Goal: Transaction & Acquisition: Purchase product/service

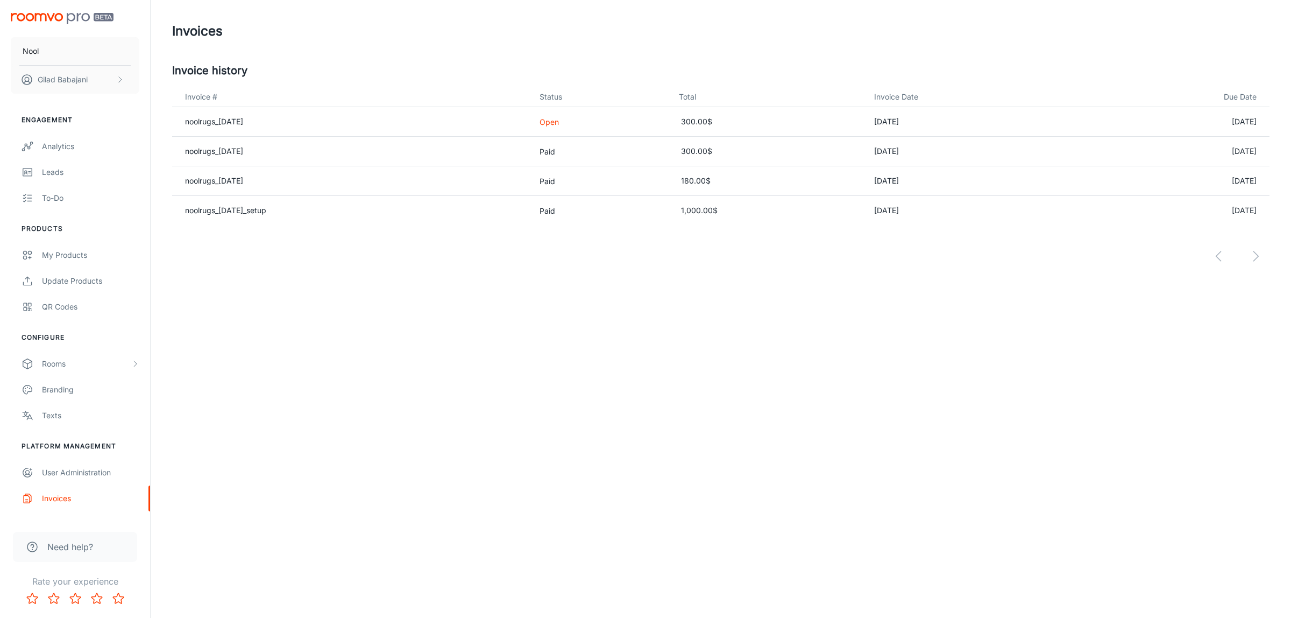
click at [579, 120] on p "Open" at bounding box center [601, 121] width 122 height 11
click at [202, 122] on link "noolrugs_[DATE]" at bounding box center [214, 121] width 58 height 9
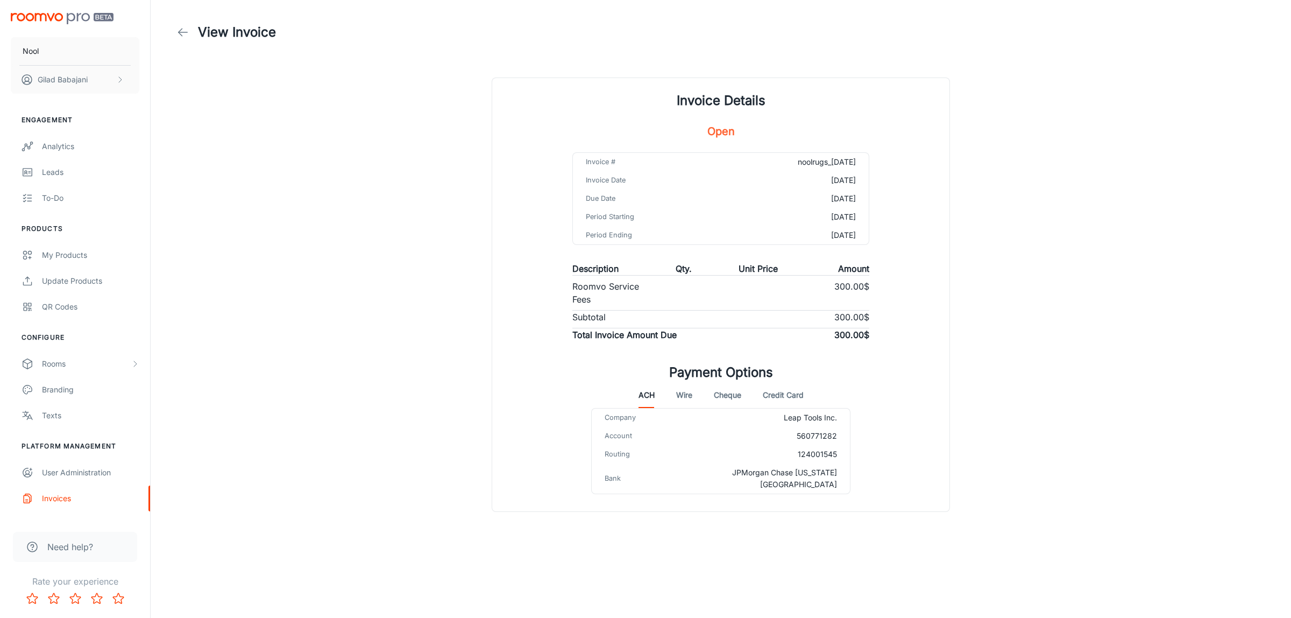
click at [798, 396] on button "Credit Card" at bounding box center [783, 395] width 41 height 26
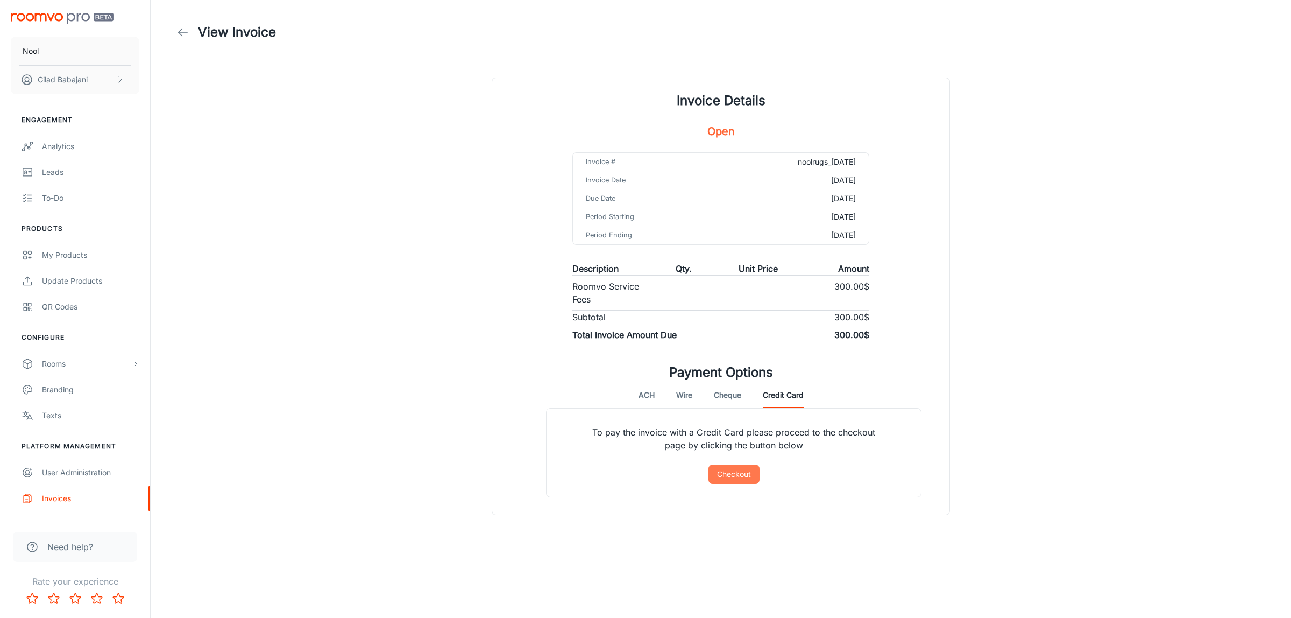
click at [756, 474] on button "Checkout" at bounding box center [733, 473] width 51 height 19
